Goal: Task Accomplishment & Management: Complete application form

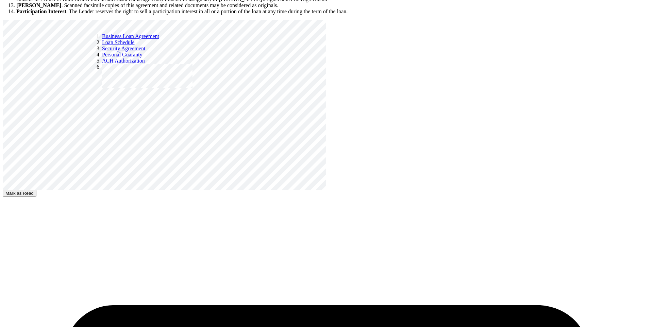
scroll to position [1172, 0]
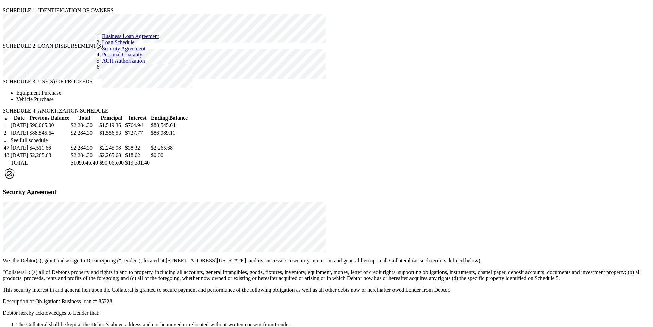
scroll to position [2282, 0]
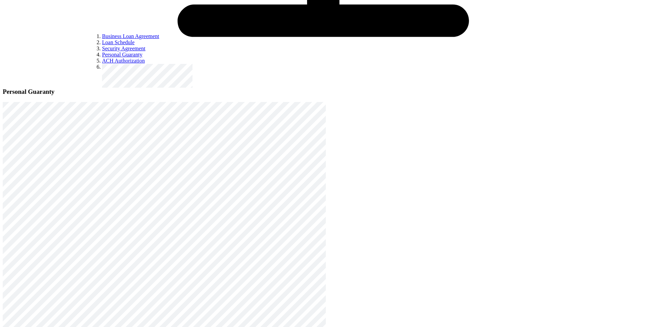
select select "[DEMOGRAPHIC_DATA]"
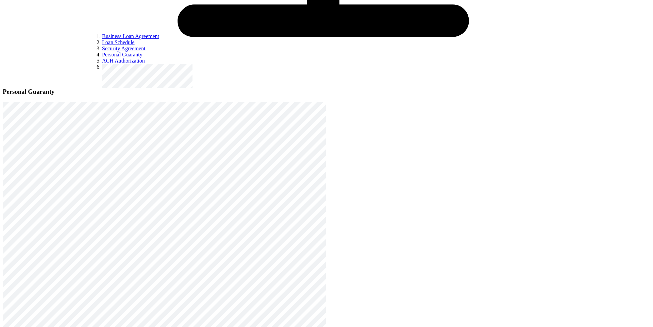
radio input "true"
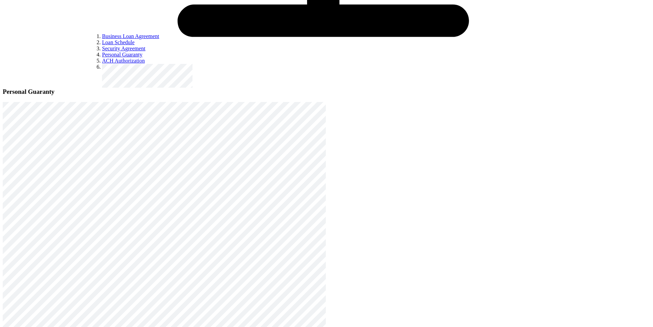
radio input "true"
select select "[DEMOGRAPHIC_DATA]"
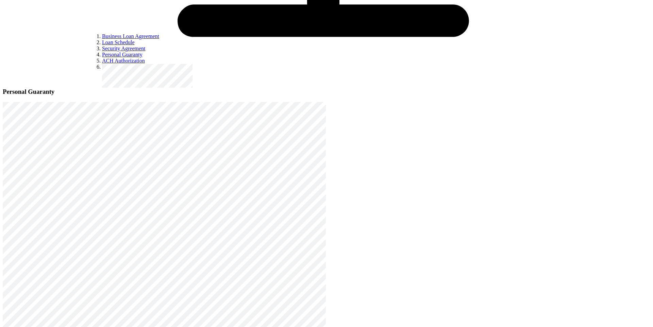
radio input "true"
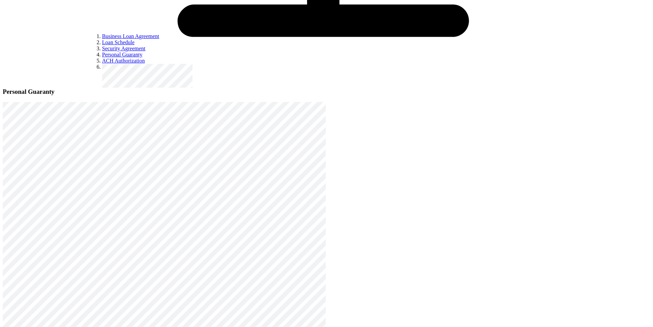
radio input "true"
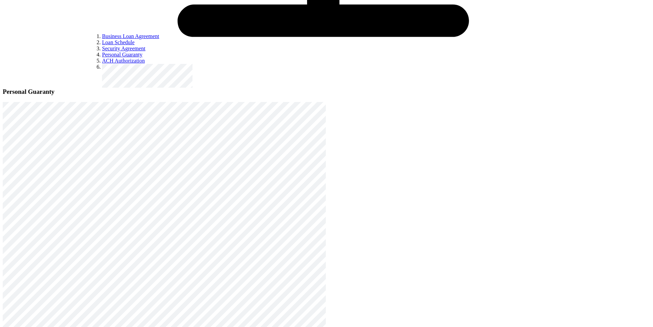
select select "none"
type input "2"
type input "1"
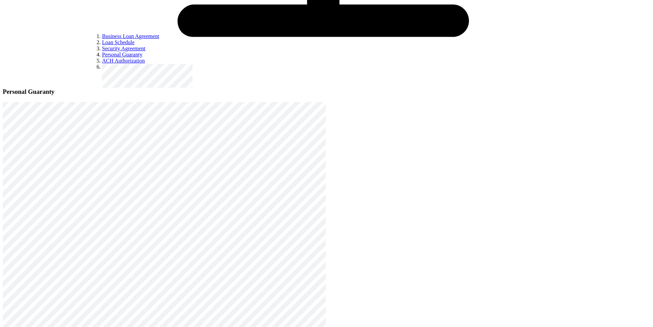
type input "999"
radio input "true"
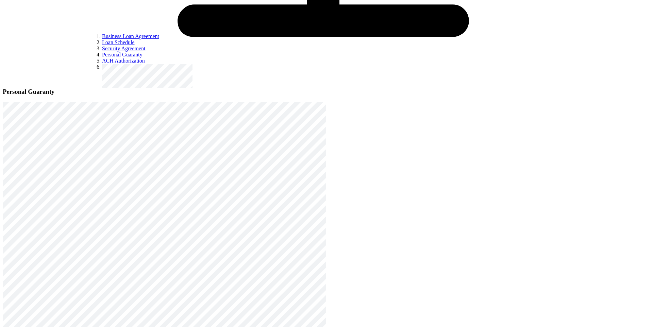
scroll to position [368, 0]
type input "99999"
radio input "true"
type input "90"
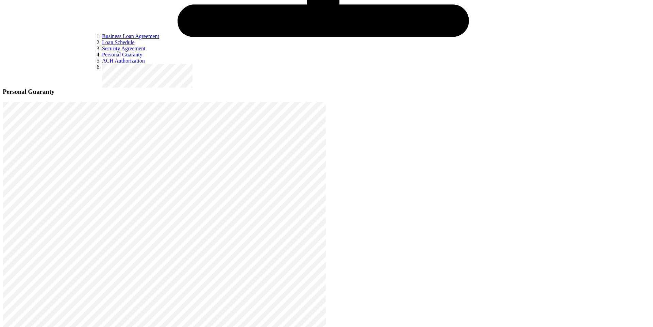
radio input "true"
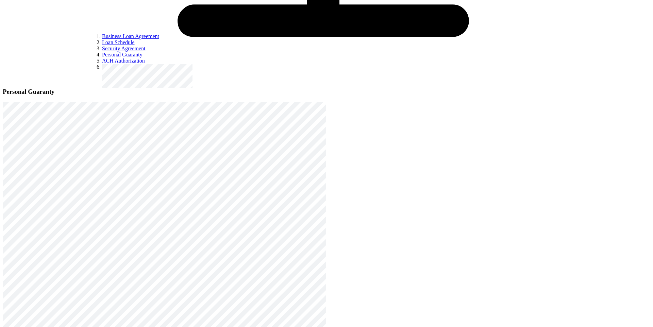
radio input "true"
type input "100"
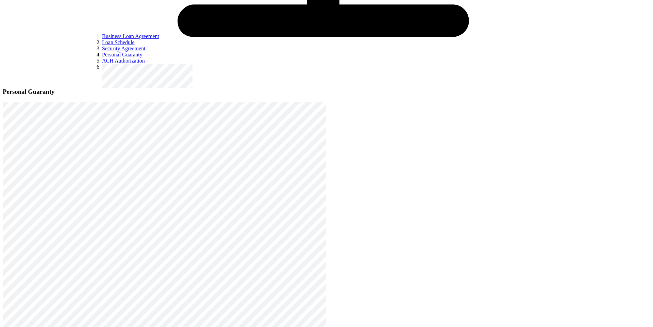
radio input "true"
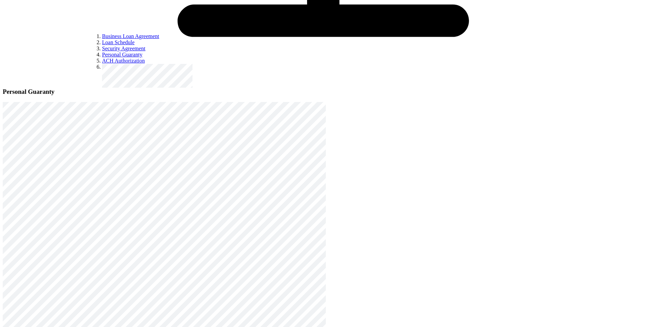
scroll to position [3379, 0]
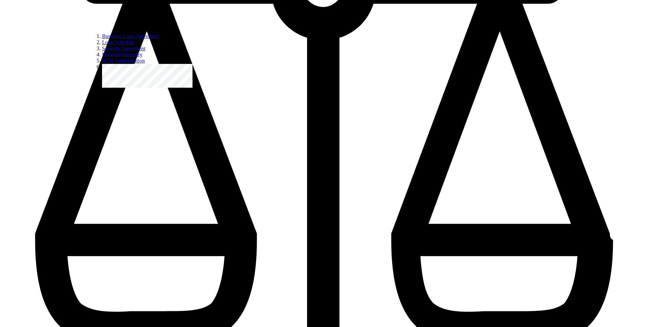
scroll to position [2578, 0]
